Goal: Information Seeking & Learning: Check status

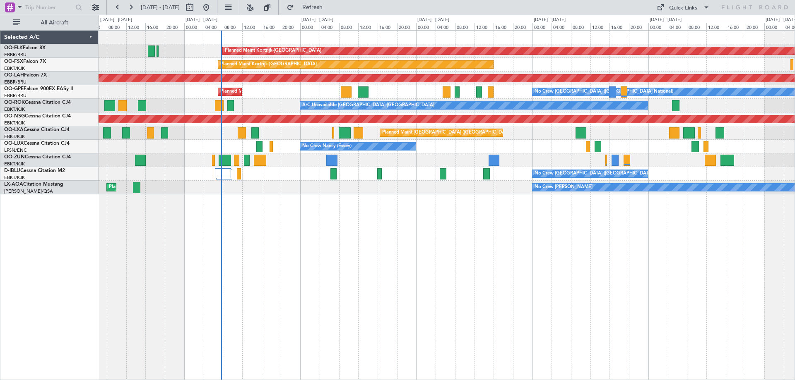
click at [329, 173] on div "Planned Maint Kortrijk-[GEOGRAPHIC_DATA] Planned Maint [GEOGRAPHIC_DATA]-[GEOGR…" at bounding box center [447, 113] width 696 height 164
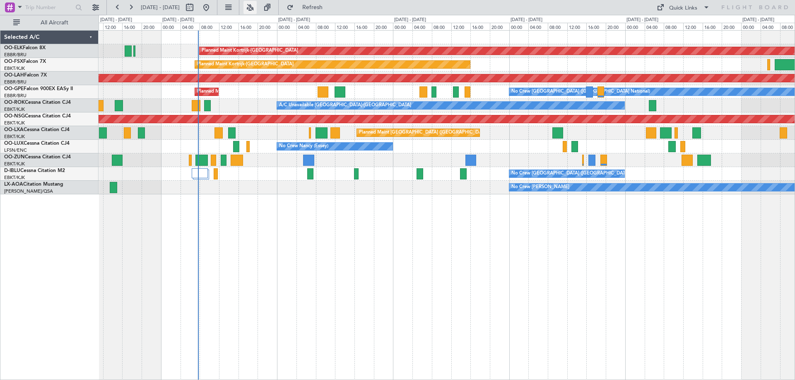
click at [257, 7] on button at bounding box center [249, 7] width 13 height 13
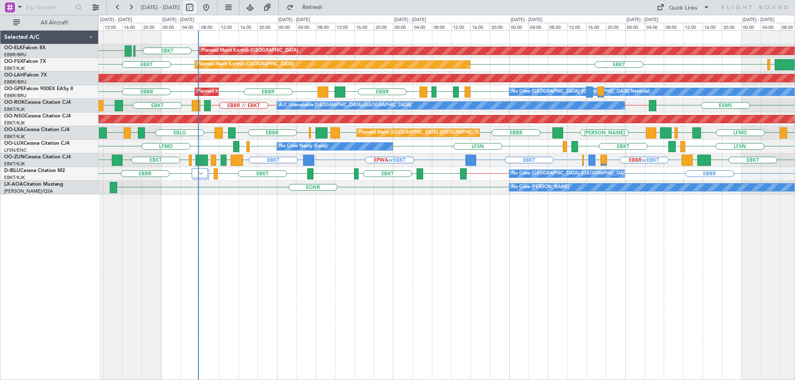
click at [196, 7] on button at bounding box center [189, 7] width 13 height 13
select select "9"
select select "2025"
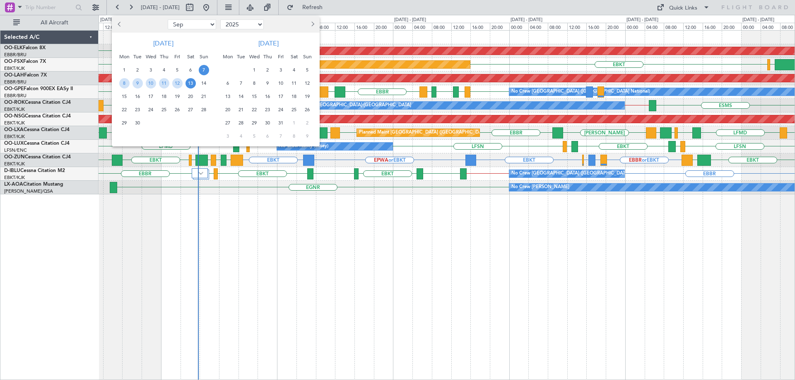
click at [202, 174] on div at bounding box center [397, 190] width 795 height 380
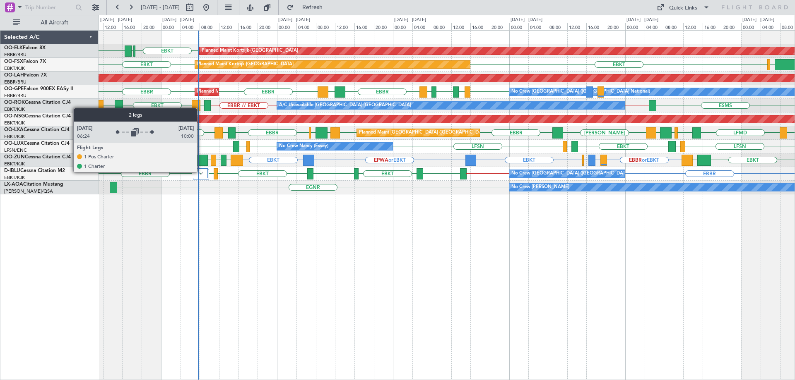
click at [201, 172] on img at bounding box center [200, 173] width 5 height 3
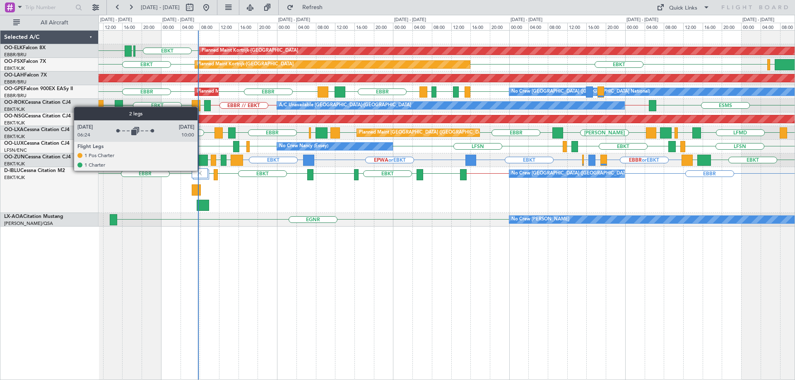
click at [201, 171] on img at bounding box center [199, 173] width 7 height 7
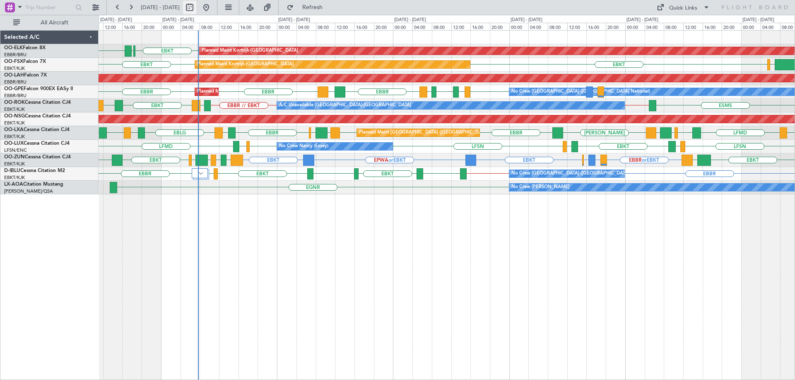
click at [196, 7] on button at bounding box center [189, 7] width 13 height 13
select select "9"
select select "2025"
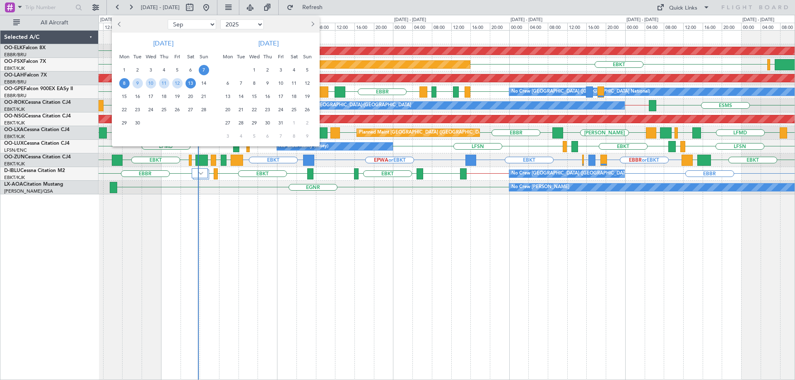
click at [125, 84] on span "8" at bounding box center [124, 83] width 10 height 10
click at [123, 94] on span "15" at bounding box center [124, 96] width 10 height 10
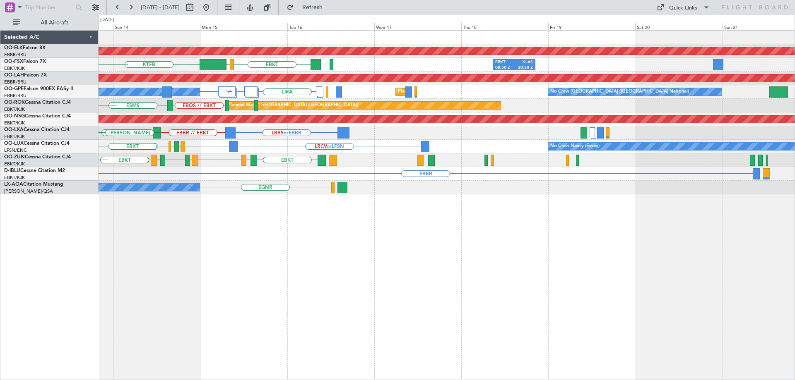
click at [161, 139] on div "EBBR // EBKT LRBS or EBBR [PERSON_NAME] [GEOGRAPHIC_DATA] LIRN EBKT LFMD [PERSO…" at bounding box center [447, 133] width 696 height 14
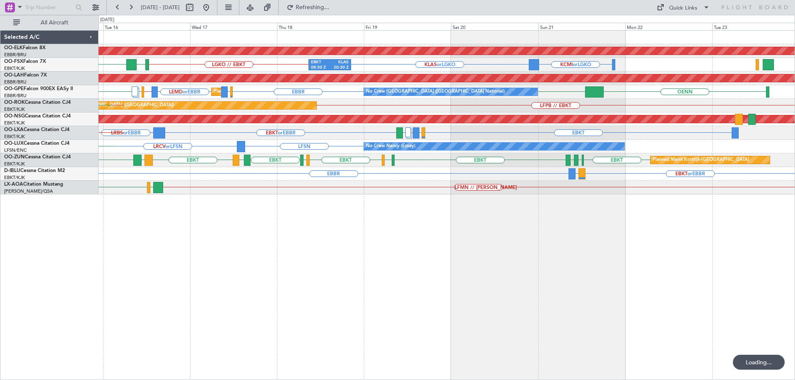
click at [493, 175] on div "EBBR EBKT or EBBR LIRQ or EBBR" at bounding box center [447, 174] width 696 height 14
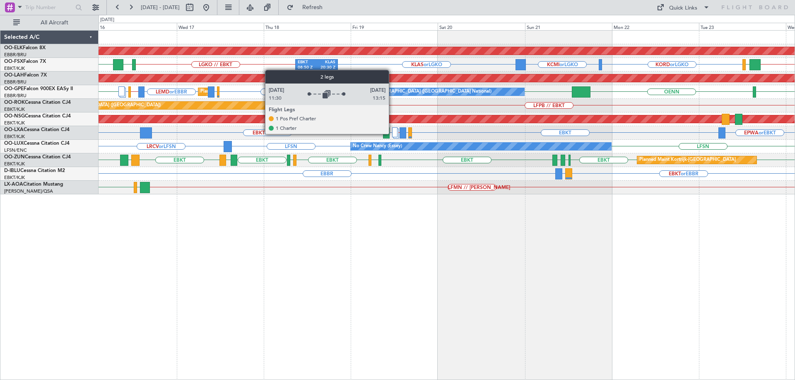
click at [392, 134] on div at bounding box center [394, 132] width 5 height 10
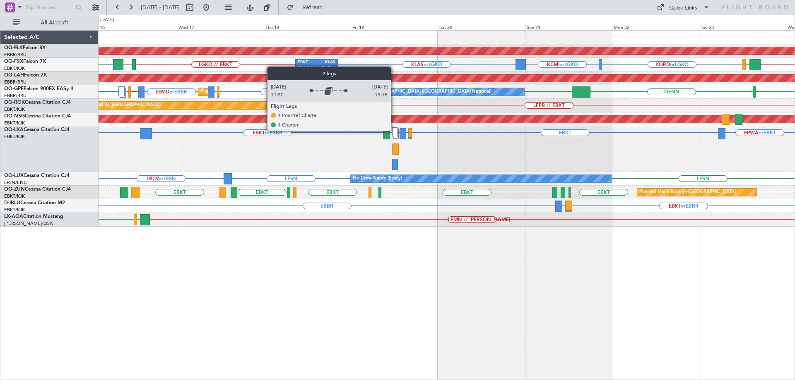
click at [394, 130] on div at bounding box center [394, 132] width 5 height 10
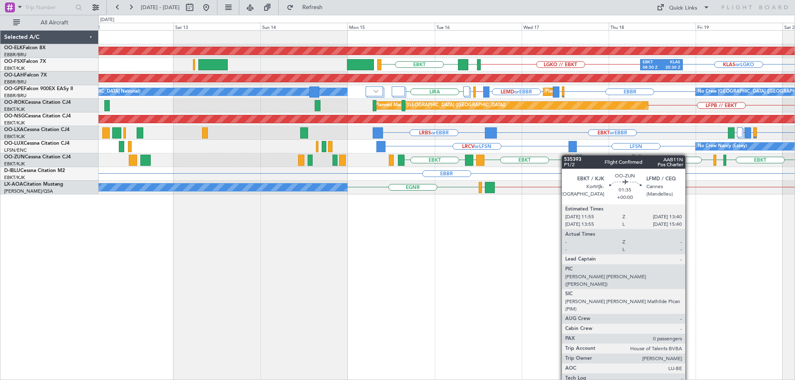
click at [565, 155] on div "Planned Maint Kortrijk-[GEOGRAPHIC_DATA] KLAS or LGKO LGKO // EBKT LGAV EBKT EB…" at bounding box center [447, 113] width 696 height 164
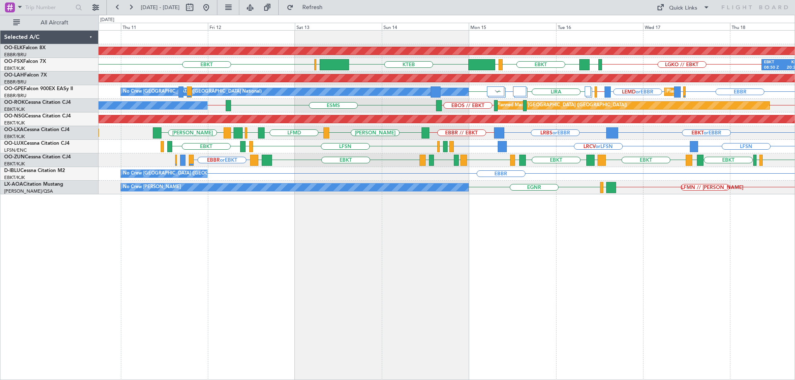
click at [379, 134] on div "EBBR // EBKT EBKT or EBBR LRBS or EBBR [PERSON_NAME] LFMD EBKT [GEOGRAPHIC_DATA…" at bounding box center [447, 133] width 696 height 14
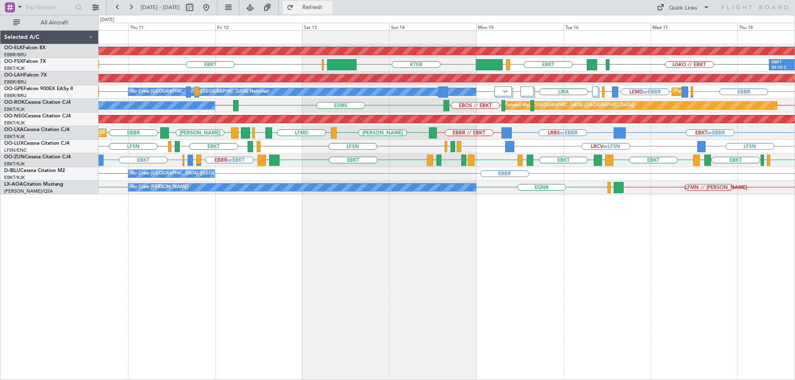
click at [327, 5] on span "Refresh" at bounding box center [312, 8] width 35 height 6
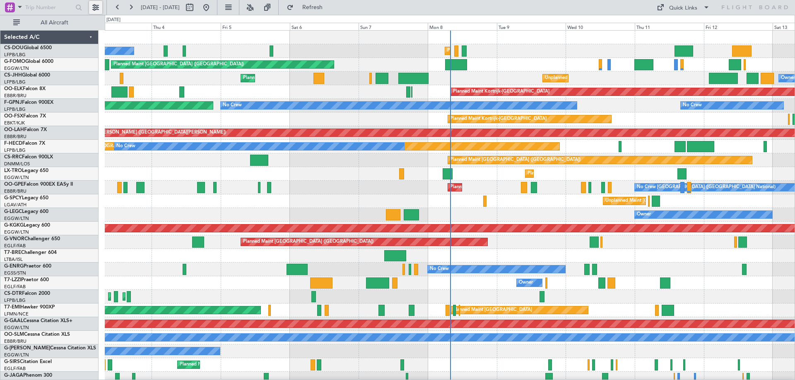
click at [93, 4] on button at bounding box center [95, 7] width 13 height 13
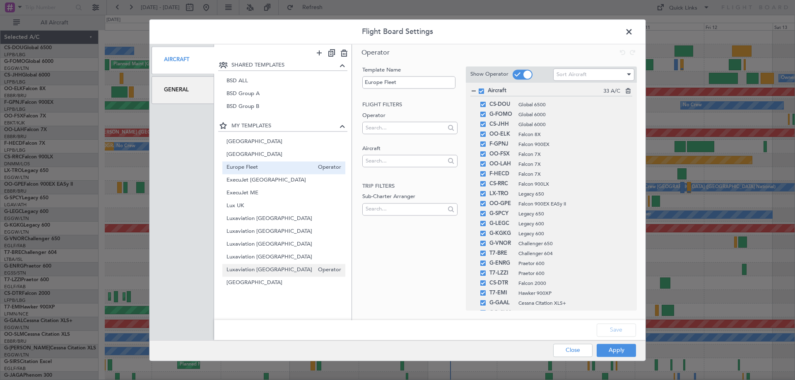
click at [248, 272] on span "Luxaviation UK" at bounding box center [270, 270] width 88 height 9
type input "Luxaviation UK"
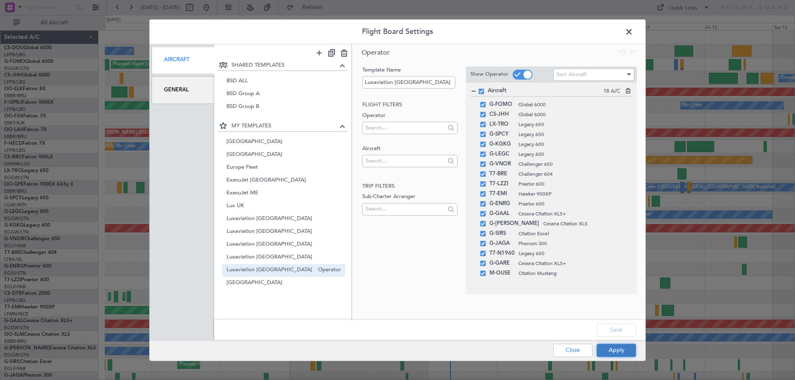
click at [624, 356] on button "Apply" at bounding box center [615, 350] width 39 height 13
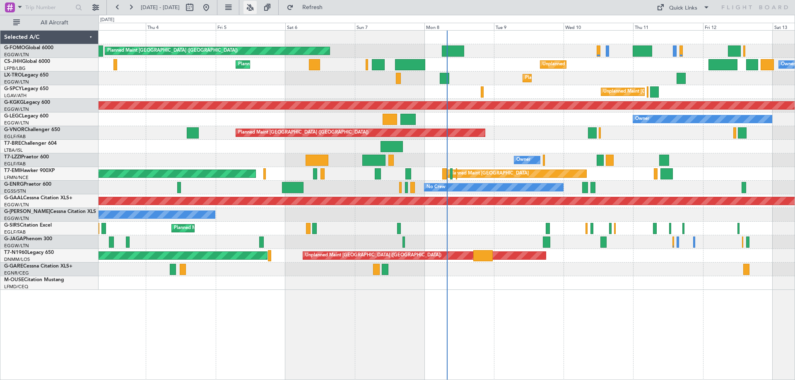
click at [257, 6] on button at bounding box center [249, 7] width 13 height 13
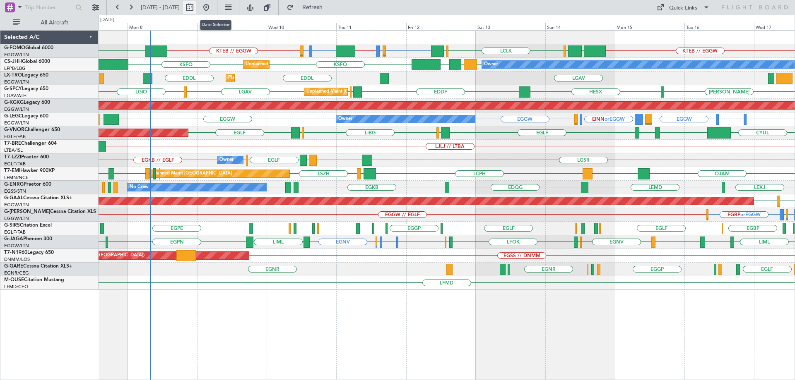
click at [196, 8] on button at bounding box center [189, 7] width 13 height 13
select select "9"
select select "2025"
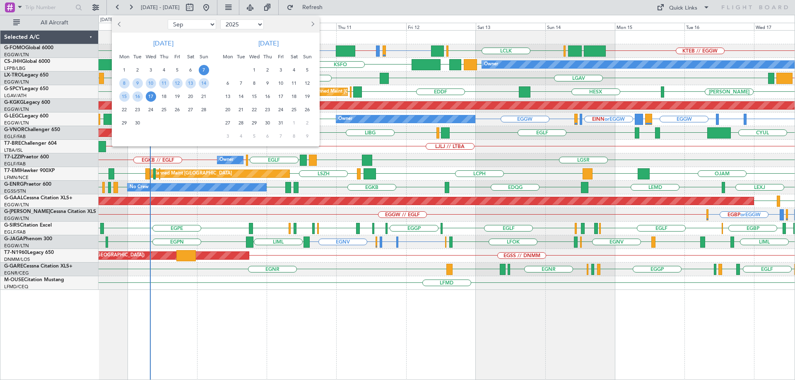
click at [311, 24] on span "Next month" at bounding box center [311, 24] width 5 height 5
click at [229, 108] on span "22" at bounding box center [228, 110] width 10 height 10
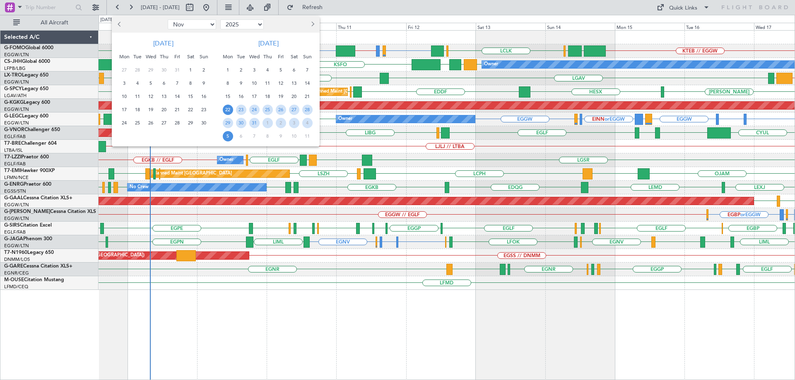
click at [229, 136] on span "5" at bounding box center [228, 136] width 10 height 10
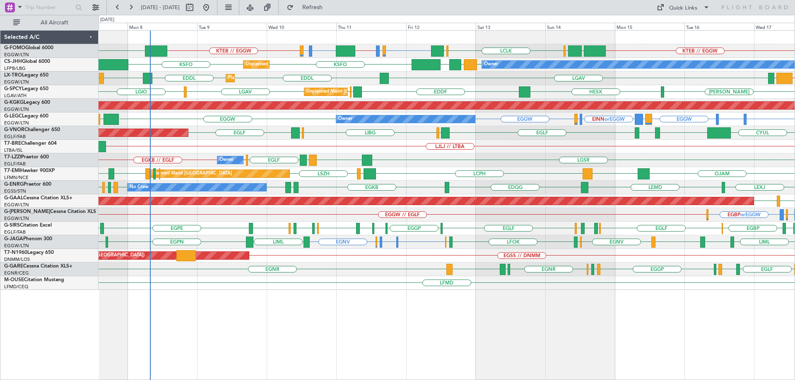
select select "12"
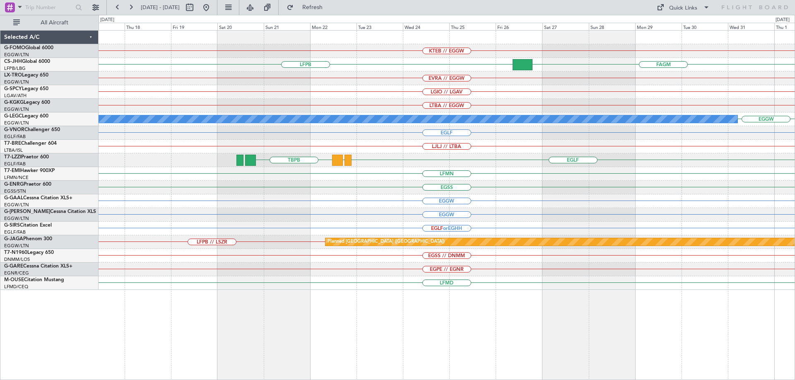
click at [405, 208] on div "KTEB // EGGW FAGM LFPB EVRA // EGGW LGIO // LGAV LTBA // EGGW EGGW A/C Unavaila…" at bounding box center [447, 161] width 696 height 260
click at [196, 9] on button at bounding box center [189, 7] width 13 height 13
select select "12"
select select "2025"
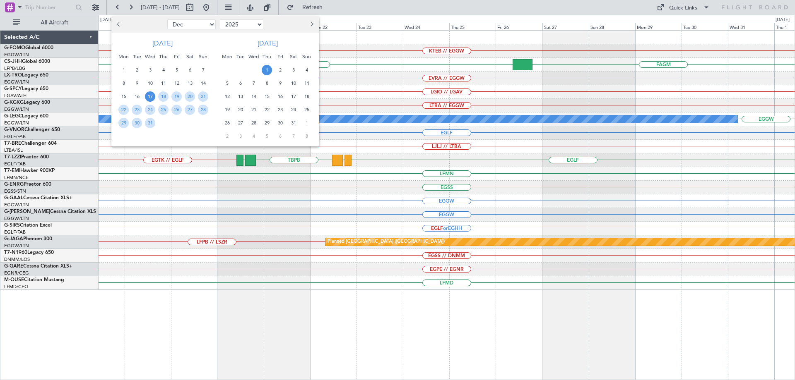
click at [209, 24] on select "Jan Feb Mar Apr May Jun Jul Aug Sep Oct Nov Dec" at bounding box center [191, 24] width 48 height 10
select select "9"
click at [167, 19] on select "Jan Feb Mar Apr May Jun Jul Aug Sep Oct Nov Dec" at bounding box center [191, 24] width 48 height 10
click at [124, 81] on span "8" at bounding box center [123, 83] width 10 height 10
click at [123, 106] on span "22" at bounding box center [123, 110] width 10 height 10
